Goal: Task Accomplishment & Management: Manage account settings

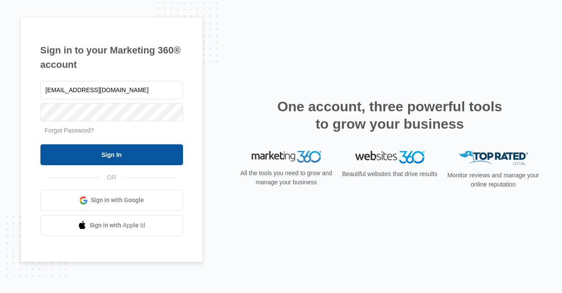
type input "[EMAIL_ADDRESS][DOMAIN_NAME]"
click at [147, 155] on input "Sign In" at bounding box center [111, 154] width 143 height 21
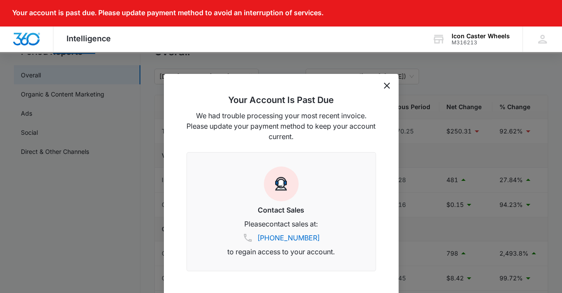
scroll to position [92, 0]
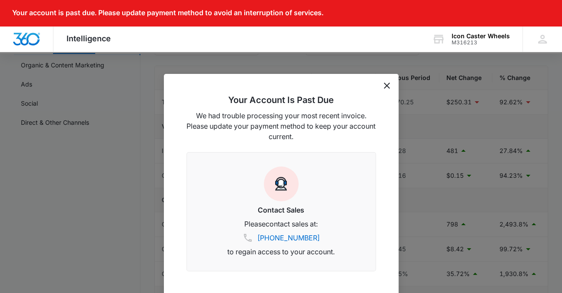
click at [387, 83] on icon "dismiss this dialog" at bounding box center [387, 86] width 6 height 6
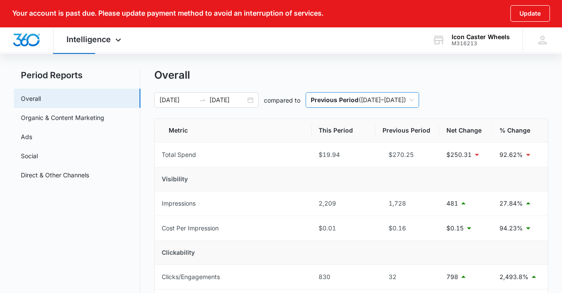
scroll to position [46, 0]
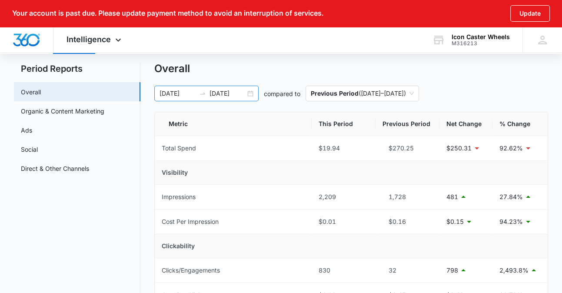
click at [227, 95] on input "08/11/2025" at bounding box center [228, 94] width 36 height 10
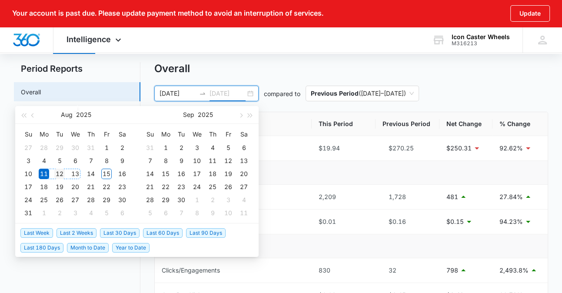
type input "08/12/2025"
click at [57, 171] on div "12" at bounding box center [59, 174] width 10 height 10
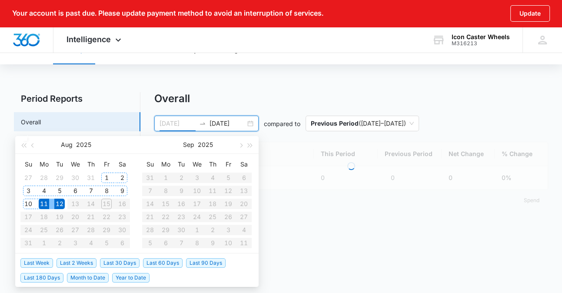
type input "08/12/2025"
click at [60, 202] on div "12" at bounding box center [59, 204] width 10 height 10
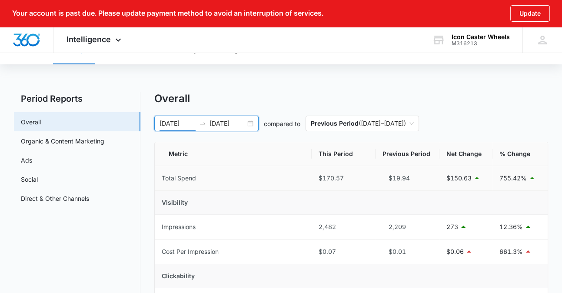
click at [286, 175] on td "Total Spend" at bounding box center [233, 178] width 157 height 25
click at [275, 154] on th "Metric" at bounding box center [233, 154] width 157 height 24
click at [227, 126] on input "08/12/2025" at bounding box center [228, 124] width 36 height 10
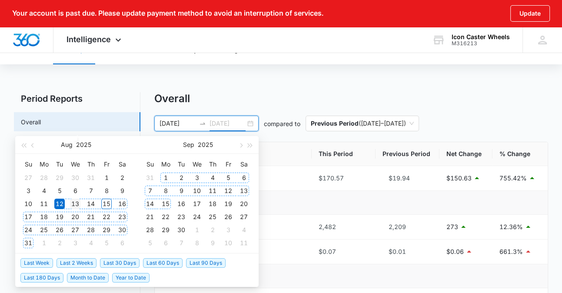
type input "[DATE]"
click at [73, 203] on div "13" at bounding box center [75, 204] width 10 height 10
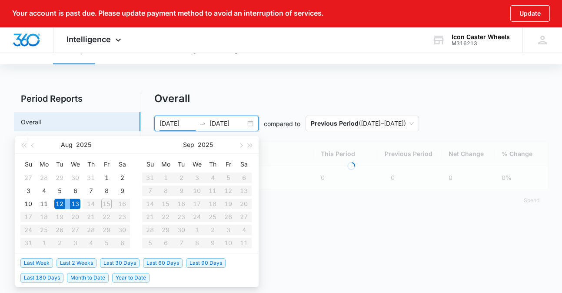
click at [73, 203] on div "13" at bounding box center [75, 204] width 10 height 10
type input "[DATE]"
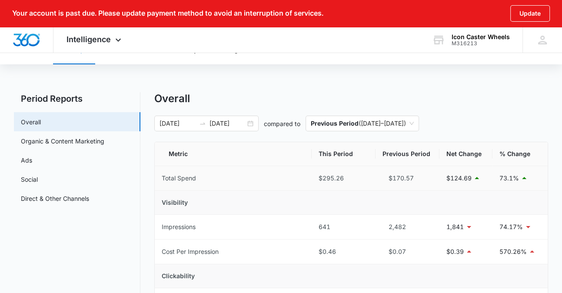
click at [279, 170] on td "Total Spend" at bounding box center [233, 178] width 157 height 25
click at [262, 157] on th "Metric" at bounding box center [233, 154] width 157 height 24
click at [210, 125] on input "[DATE]" at bounding box center [228, 124] width 36 height 10
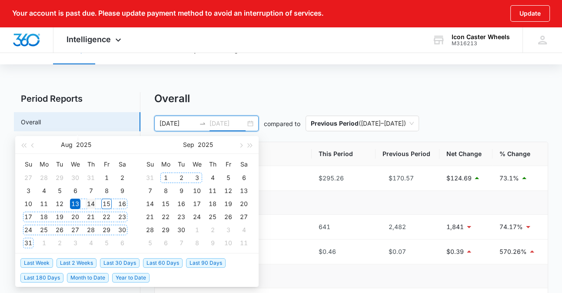
type input "[DATE]"
click at [93, 203] on div "14" at bounding box center [91, 204] width 10 height 10
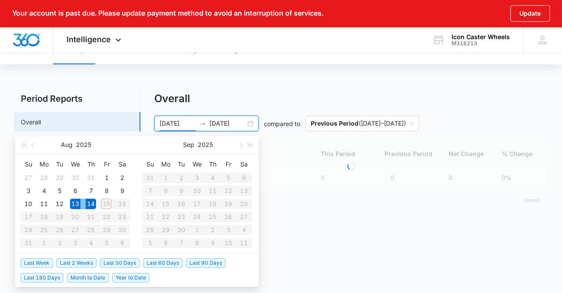
click at [92, 203] on div "14" at bounding box center [91, 204] width 10 height 10
type input "[DATE]"
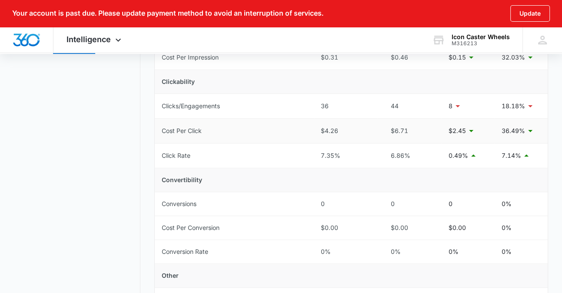
scroll to position [210, 0]
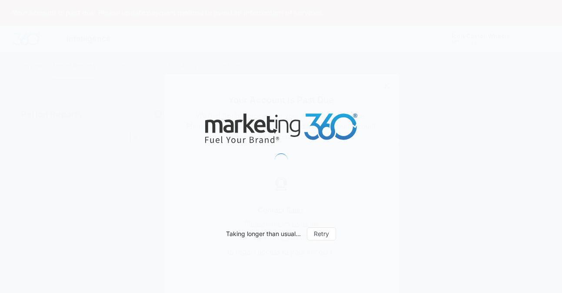
type input "[DATE]"
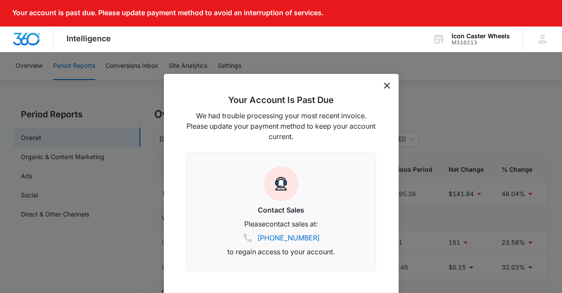
click at [388, 88] on icon "dismiss this dialog" at bounding box center [387, 86] width 6 height 6
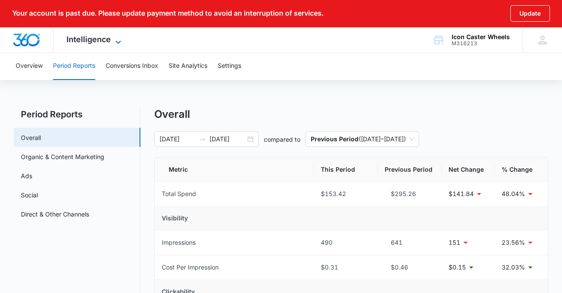
click at [97, 41] on span "Intelligence" at bounding box center [89, 39] width 44 height 9
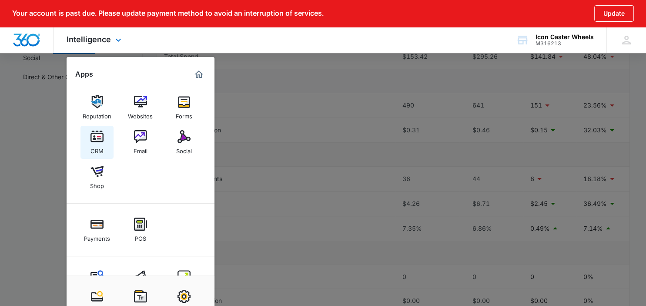
click at [98, 147] on div "CRM" at bounding box center [96, 148] width 13 height 11
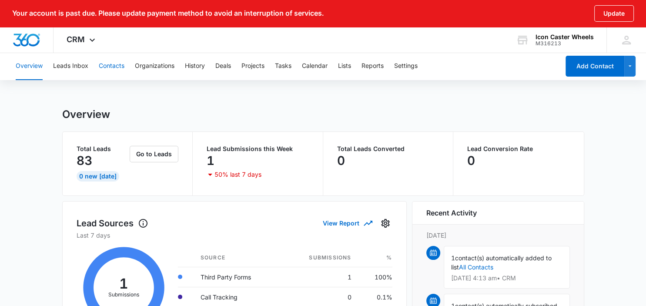
click at [114, 67] on button "Contacts" at bounding box center [112, 66] width 26 height 28
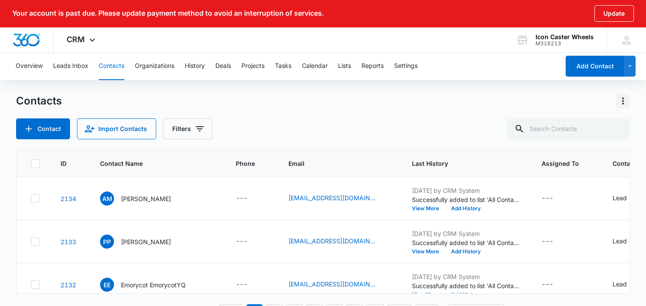
click at [562, 104] on icon "Actions" at bounding box center [623, 101] width 10 height 10
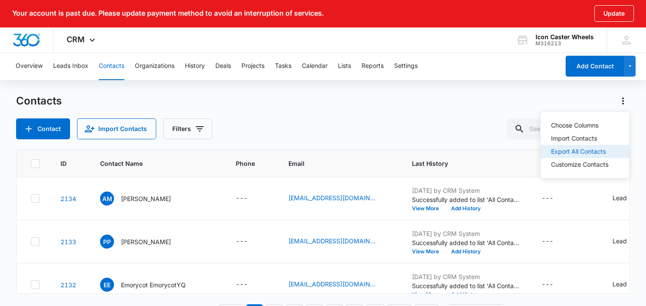
click at [562, 150] on div "Export All Contacts" at bounding box center [579, 151] width 57 height 6
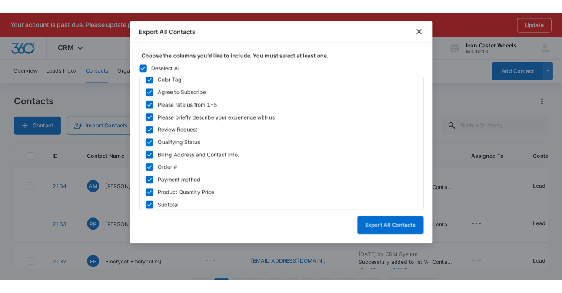
scroll to position [427, 0]
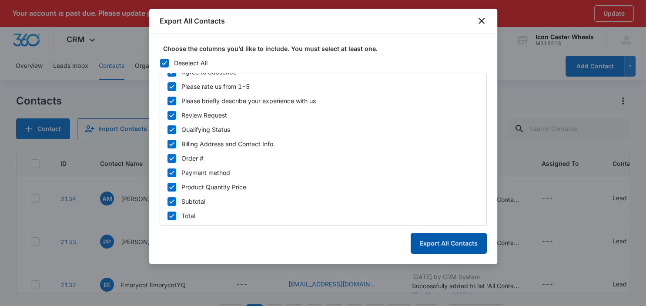
click at [436, 243] on button "Export All Contacts" at bounding box center [449, 243] width 76 height 21
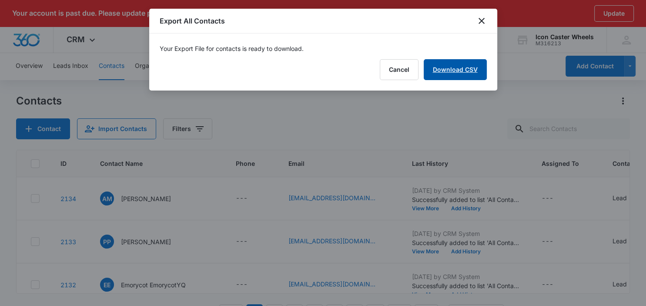
click at [466, 69] on link "Download CSV" at bounding box center [455, 69] width 63 height 21
click at [471, 73] on button "Finish" at bounding box center [468, 69] width 37 height 21
